Goal: Find contact information: Find contact information

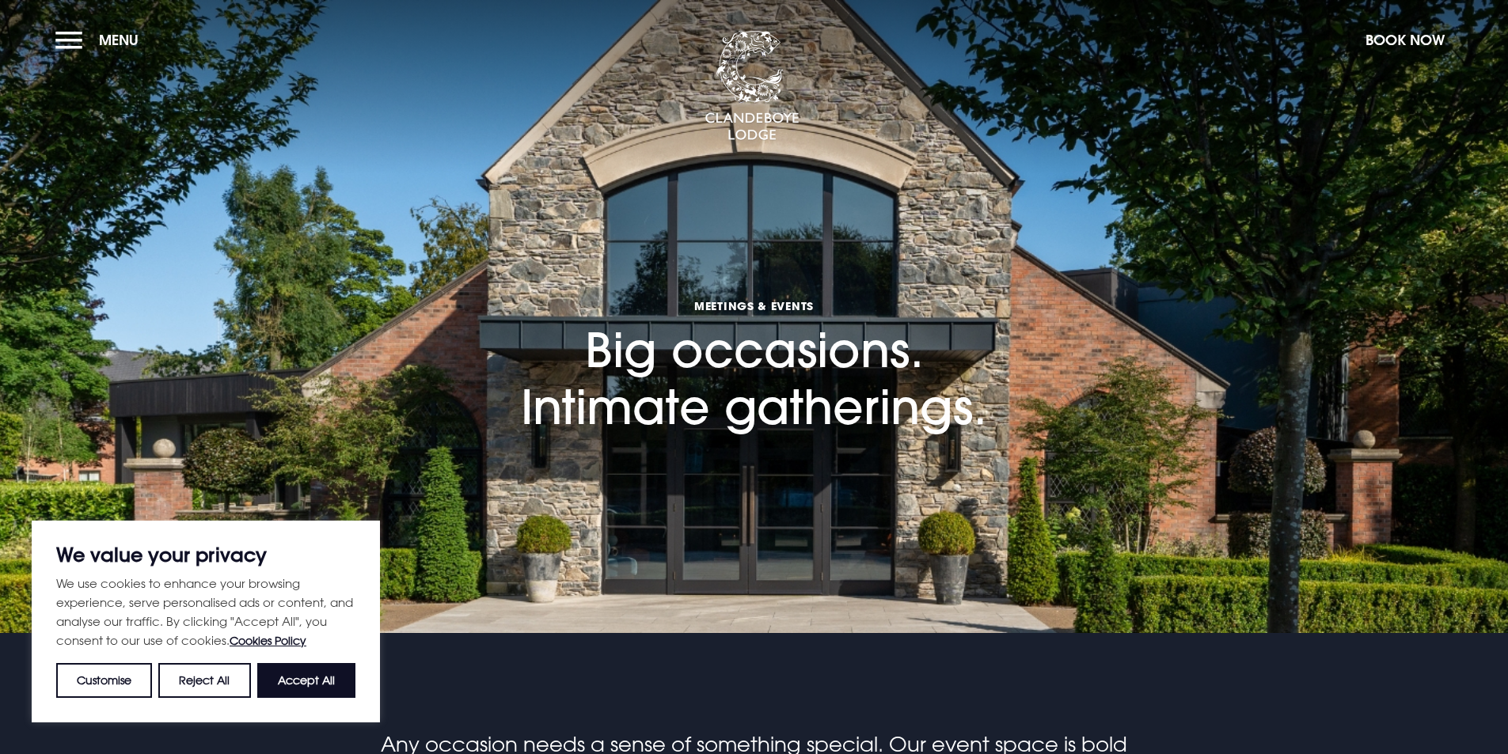
click at [302, 690] on button "Accept All" at bounding box center [306, 680] width 98 height 35
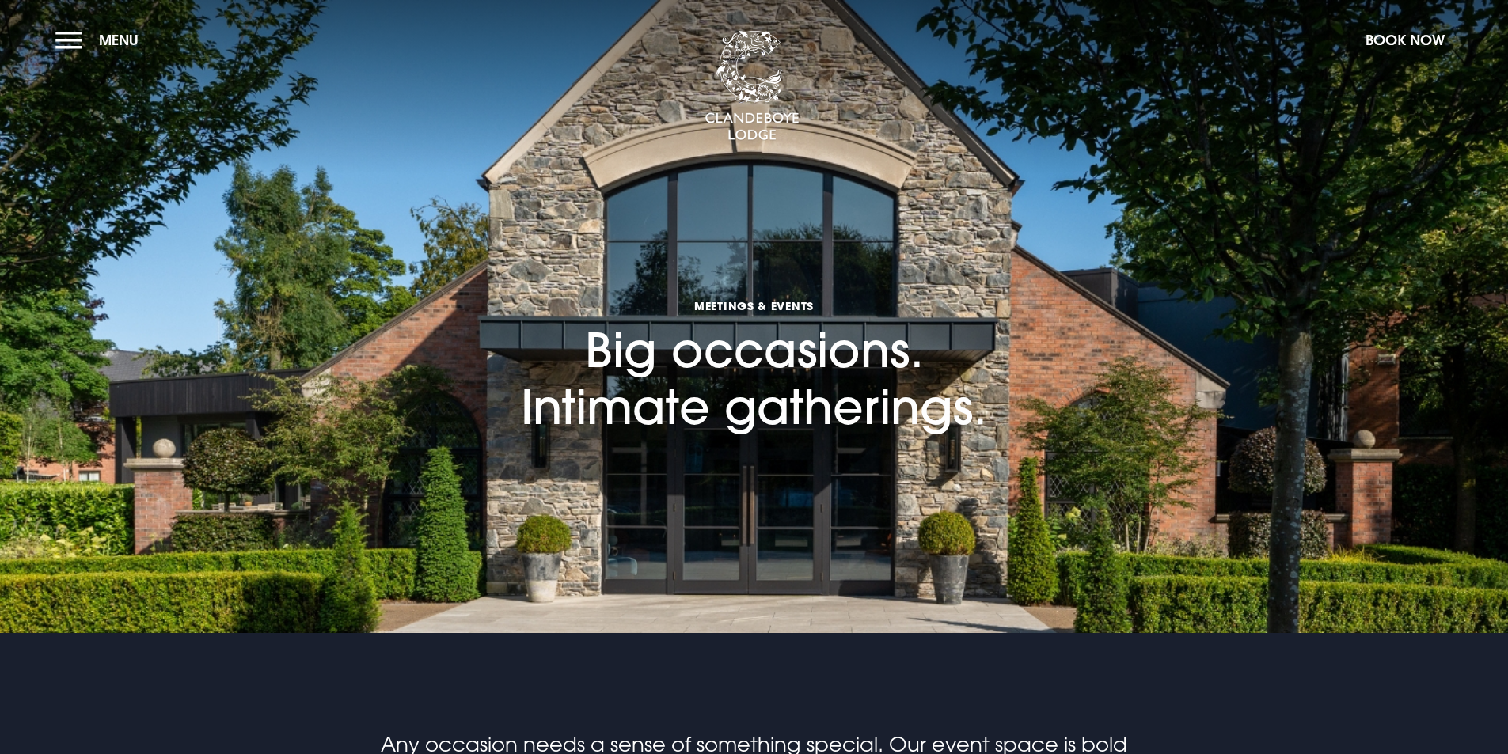
checkbox input "true"
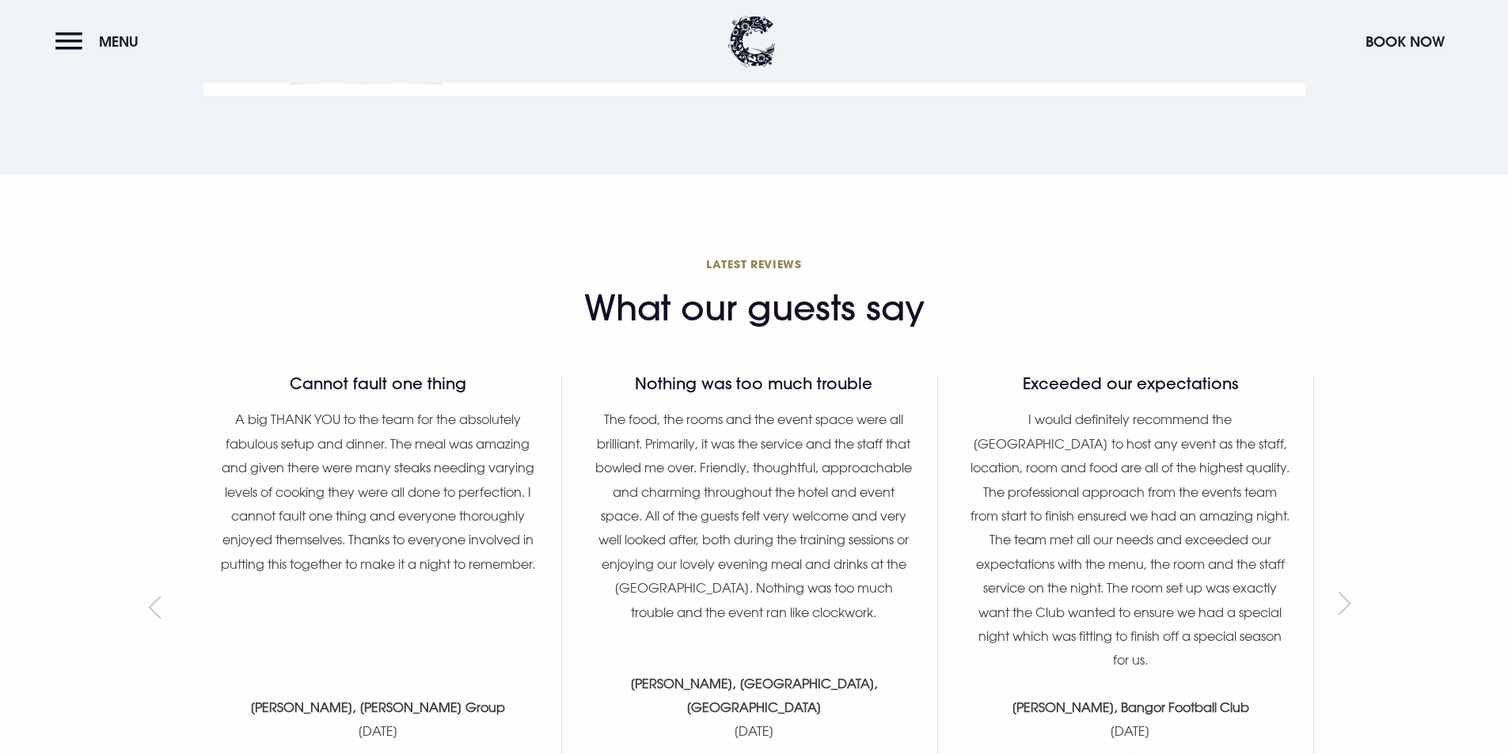
scroll to position [2454, 0]
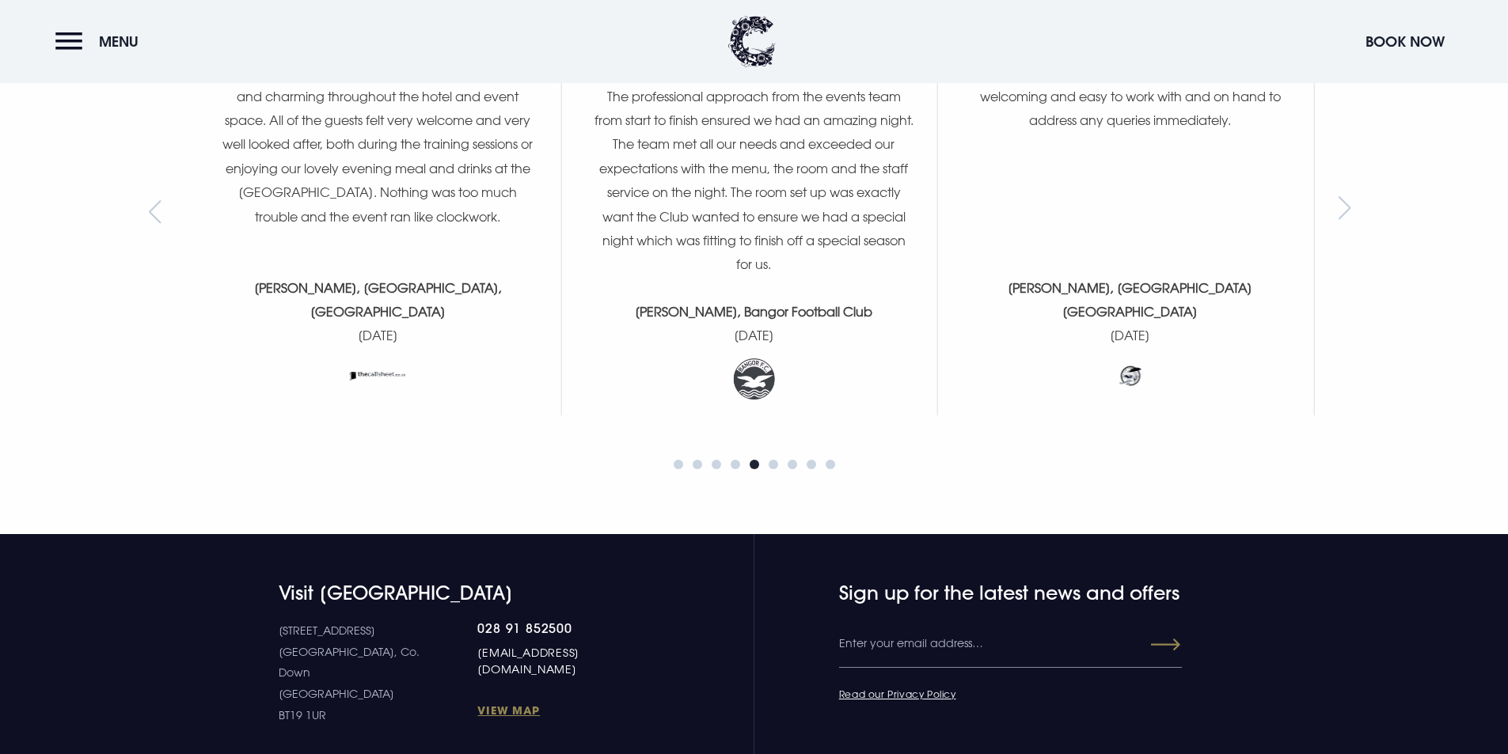
drag, startPoint x: 638, startPoint y: 633, endPoint x: 424, endPoint y: 639, distance: 213.8
click at [424, 639] on div "[STREET_ADDRESS] Down [GEOGRAPHIC_DATA] BT19 1UR 028 91 852500 [EMAIL_ADDRESS][…" at bounding box center [465, 673] width 373 height 105
copy link "[EMAIL_ADDRESS][DOMAIN_NAME]"
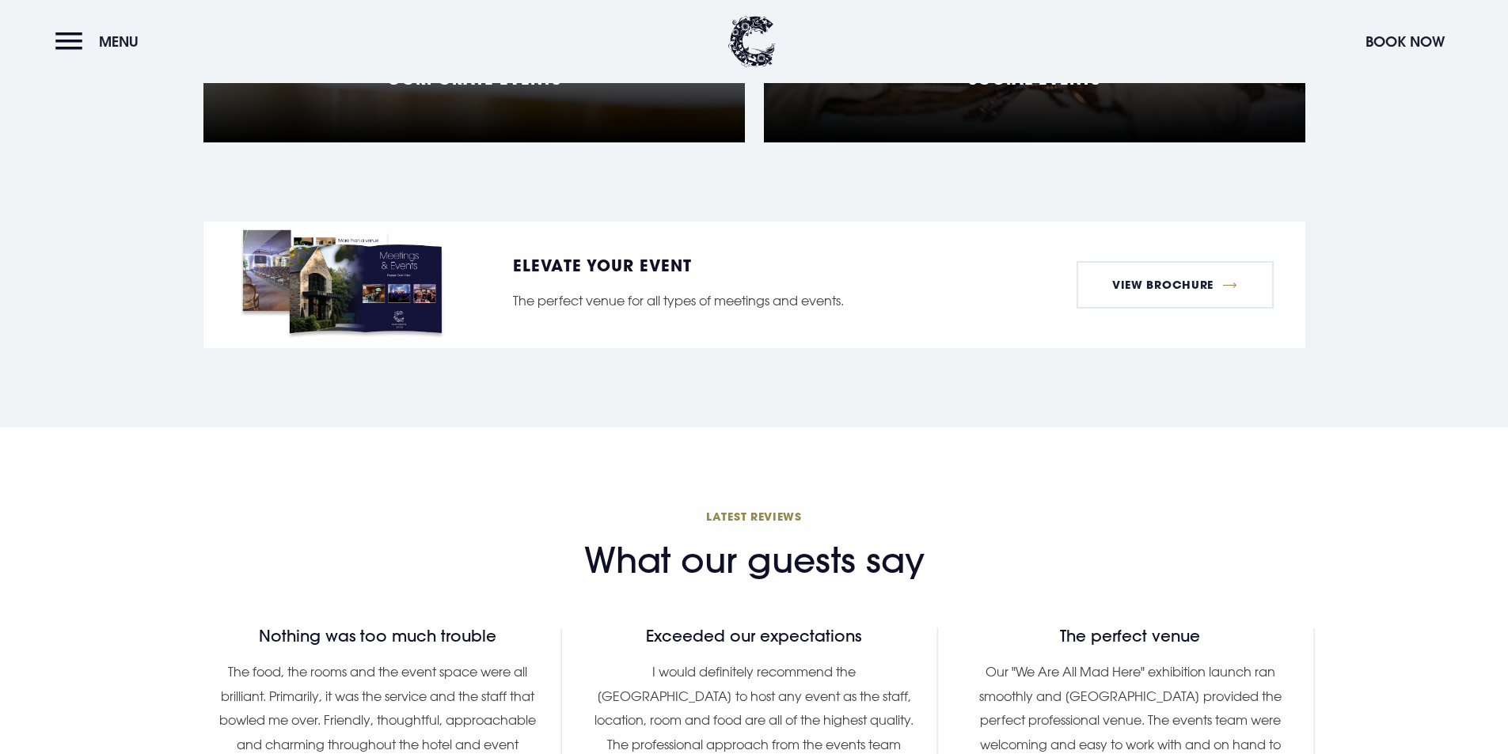
scroll to position [1662, 0]
